Goal: Task Accomplishment & Management: Use online tool/utility

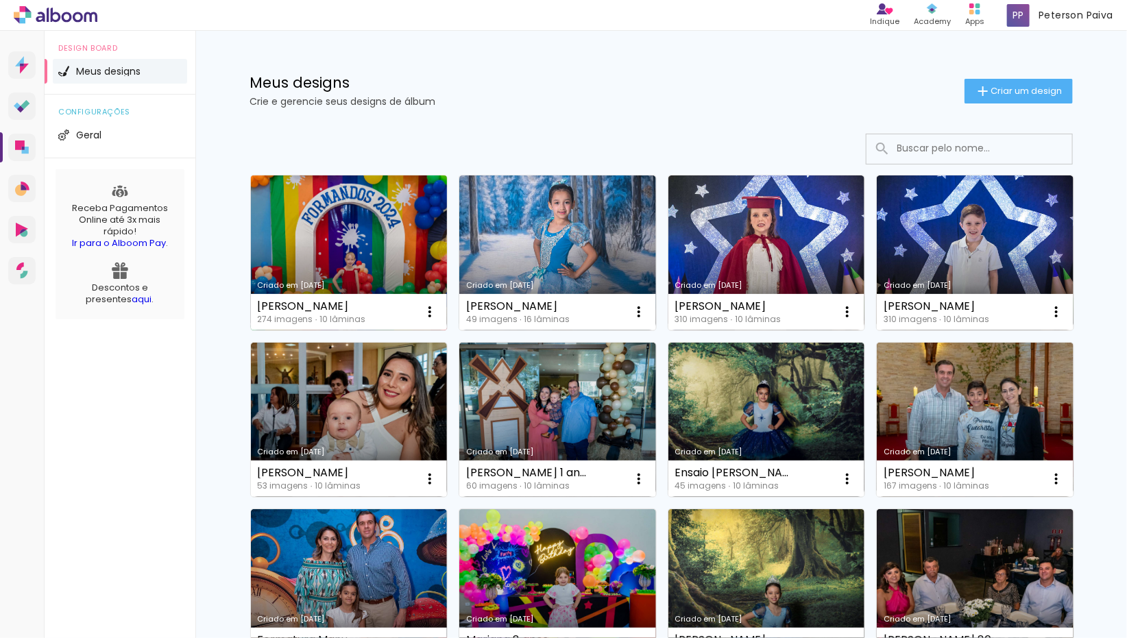
click at [361, 230] on link "Criado em [DATE]" at bounding box center [349, 252] width 197 height 155
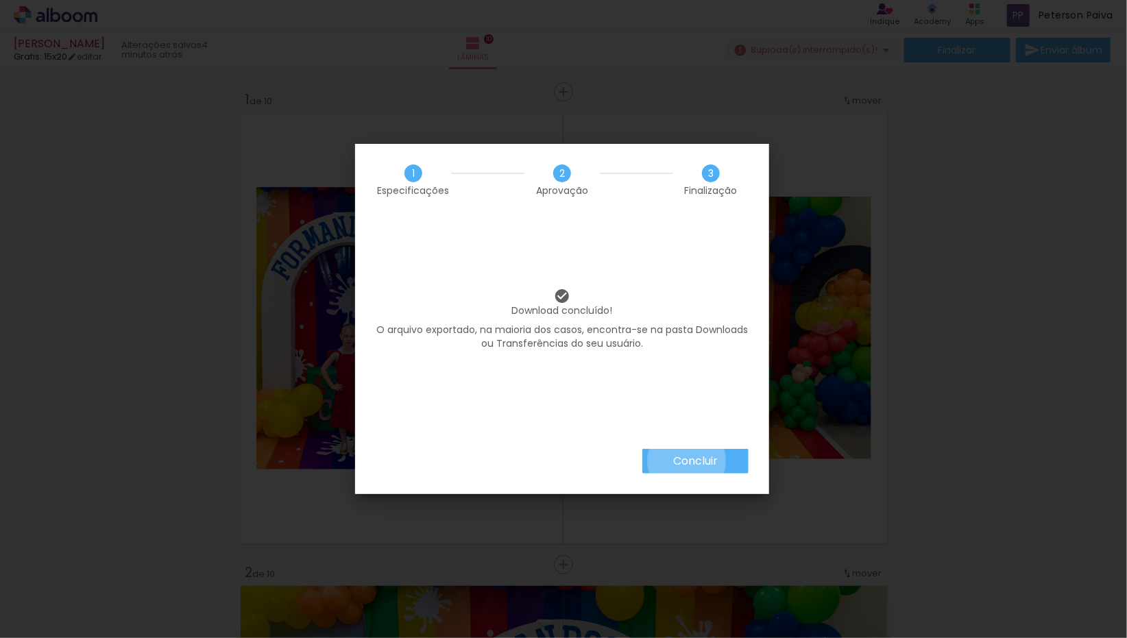
click at [0, 0] on slot "Concluir" at bounding box center [0, 0] width 0 height 0
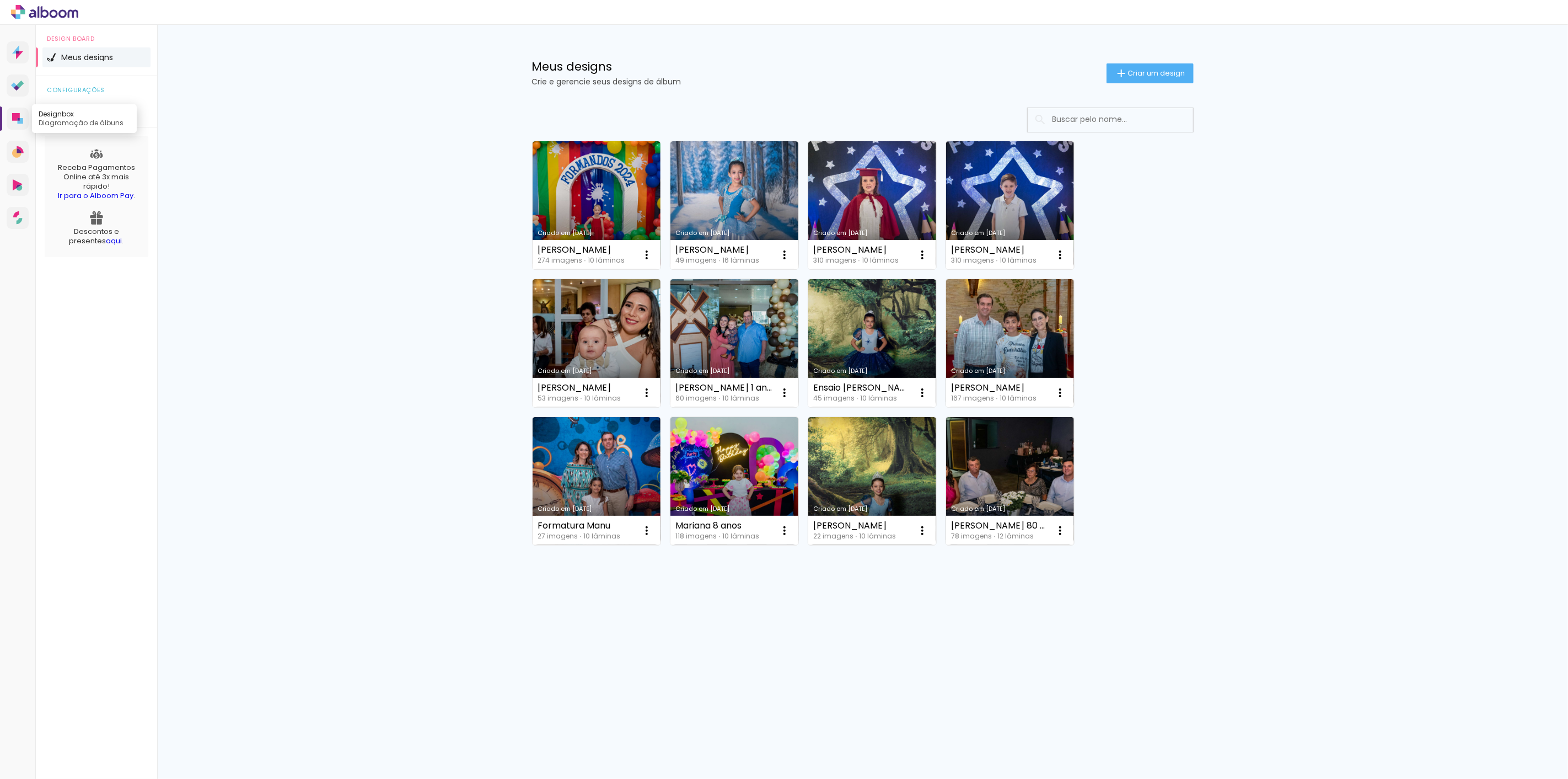
click at [18, 118] on icon at bounding box center [19, 119] width 2 height 2
click at [582, 191] on link "Criado em [DATE]" at bounding box center [596, 204] width 128 height 128
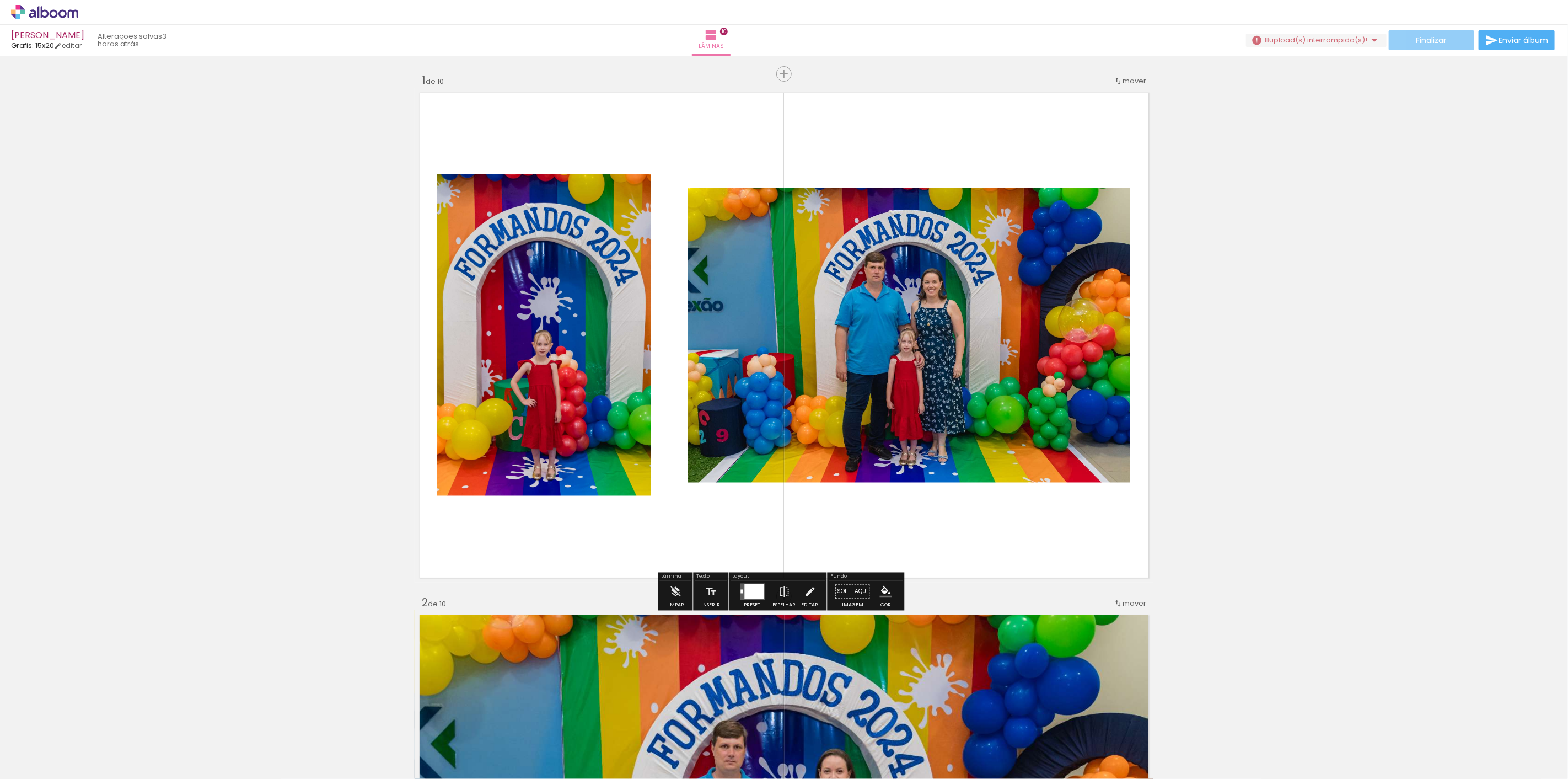
click at [1413, 47] on paper-button "Finalizar" at bounding box center [1431, 40] width 85 height 20
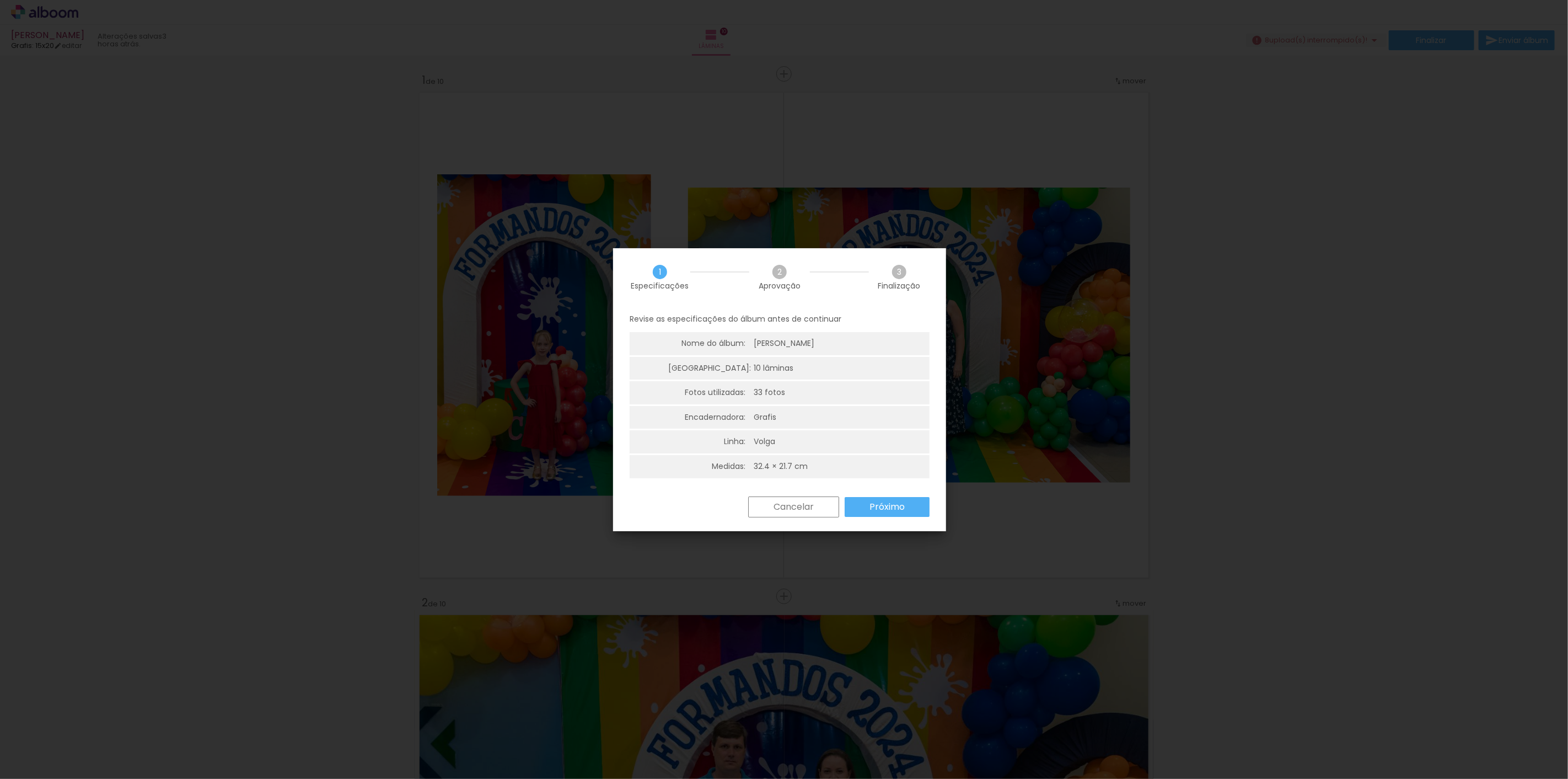
click at [0, 0] on slot "Próximo" at bounding box center [0, 0] width 0 height 0
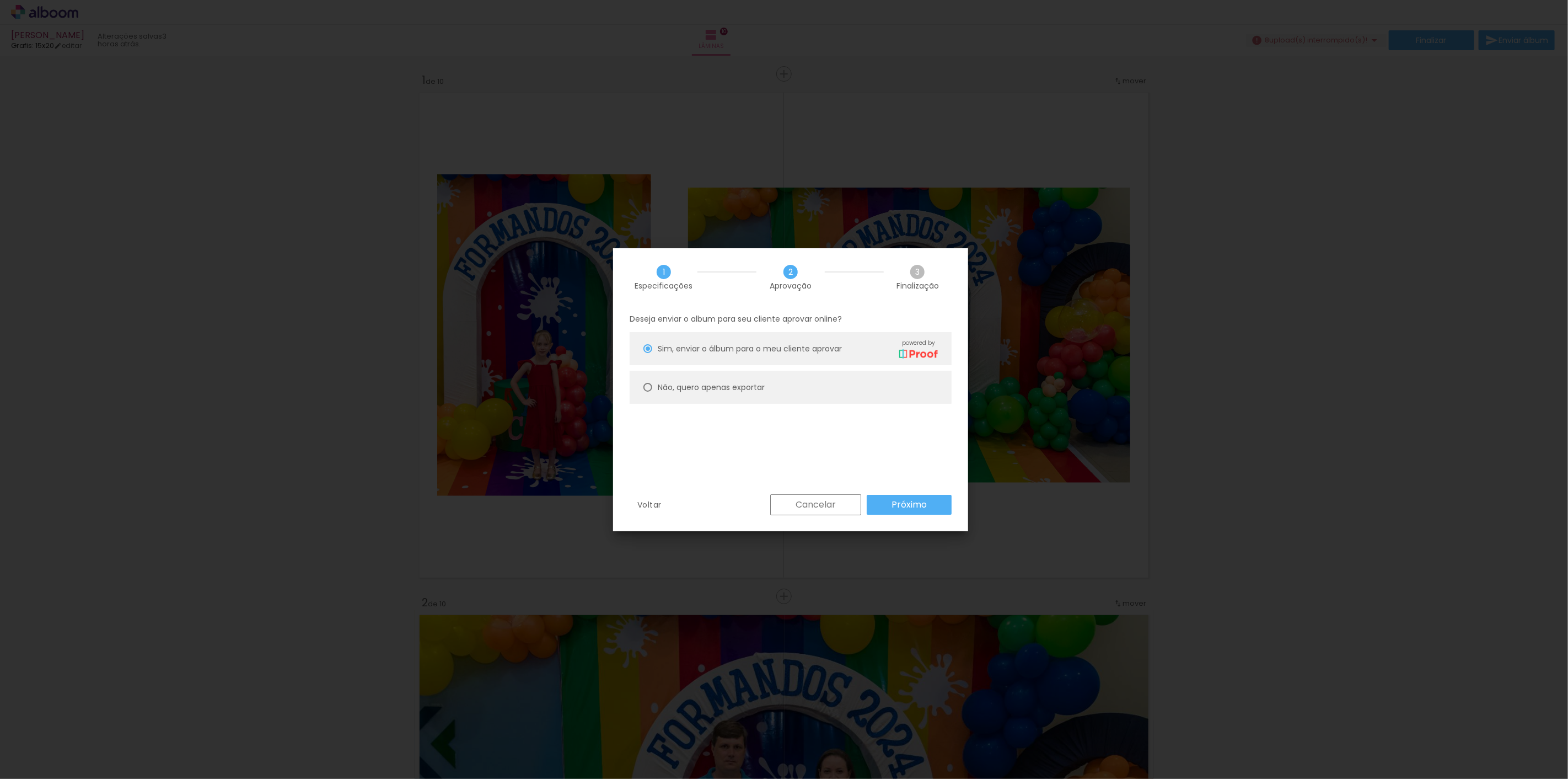
click at [0, 0] on slot "Cancelar" at bounding box center [0, 0] width 0 height 0
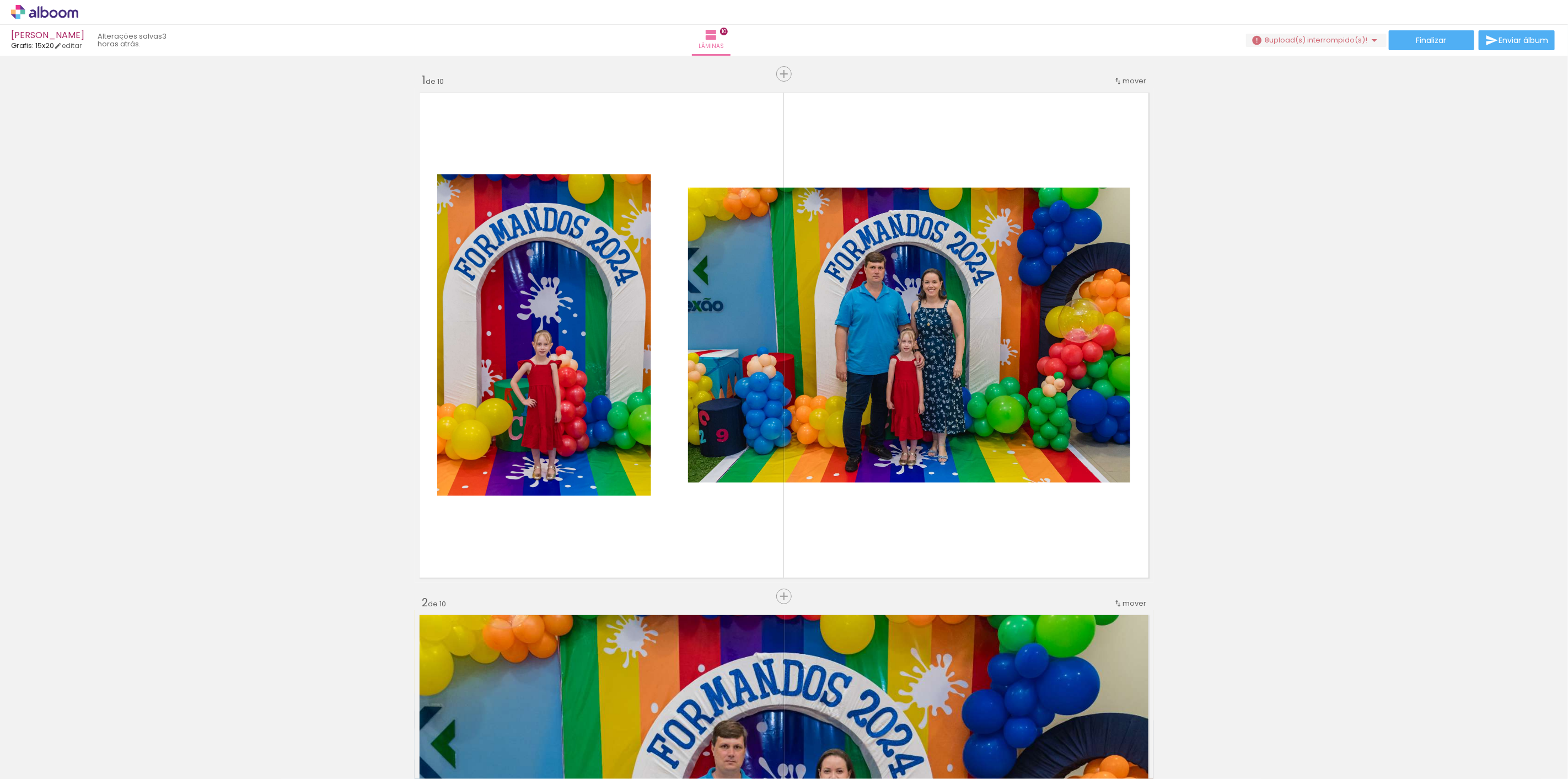
click at [36, 15] on icon at bounding box center [32, 14] width 7 height 8
